Goal: Task Accomplishment & Management: Manage account settings

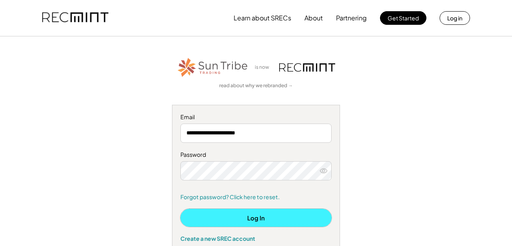
click at [265, 219] on button "Log In" at bounding box center [255, 218] width 151 height 18
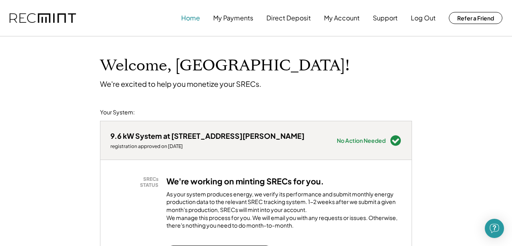
click at [190, 20] on button "Home" at bounding box center [190, 18] width 19 height 16
click at [232, 17] on button "My Payments" at bounding box center [233, 18] width 40 height 16
